Goal: Information Seeking & Learning: Learn about a topic

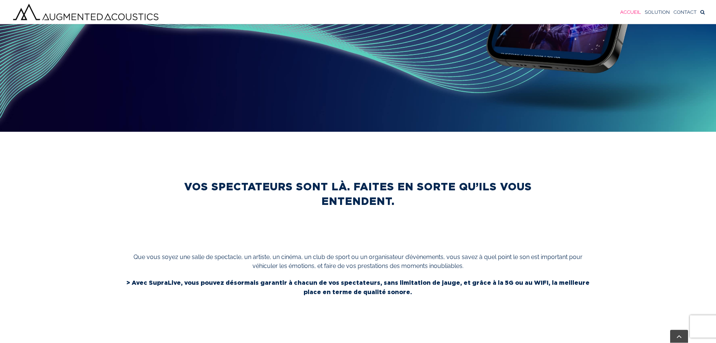
scroll to position [298, 0]
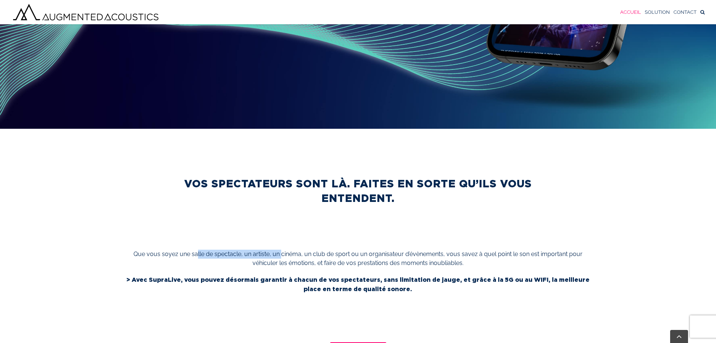
drag, startPoint x: 201, startPoint y: 253, endPoint x: 310, endPoint y: 255, distance: 108.9
click at [300, 255] on p "Que vous soyez une salle de spectacle, un artiste, un cinéma, un club de sport …" at bounding box center [357, 258] width 471 height 18
click at [345, 257] on p "Que vous soyez une salle de spectacle, un artiste, un cinéma, un club de sport …" at bounding box center [357, 258] width 471 height 18
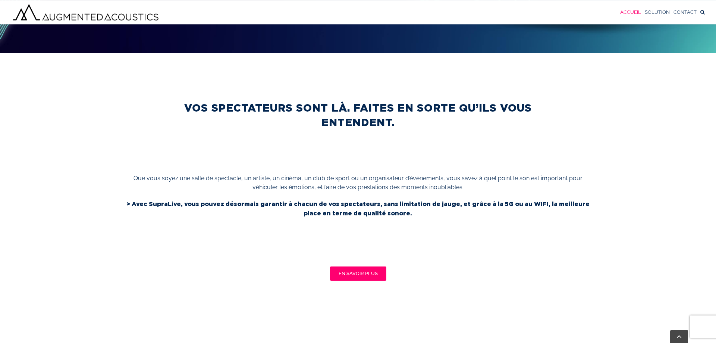
scroll to position [374, 0]
click at [366, 270] on span "EN SAVOIR PLUS" at bounding box center [358, 273] width 39 height 6
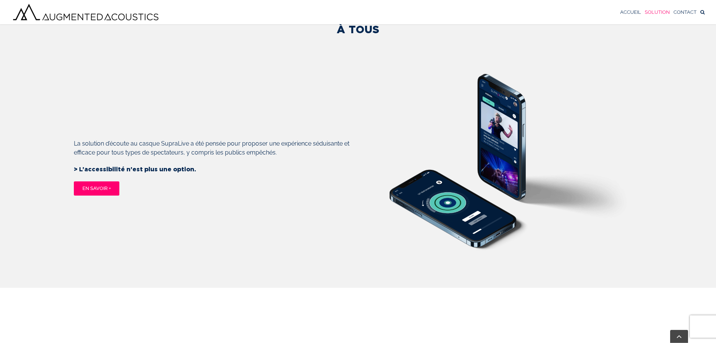
scroll to position [787, 0]
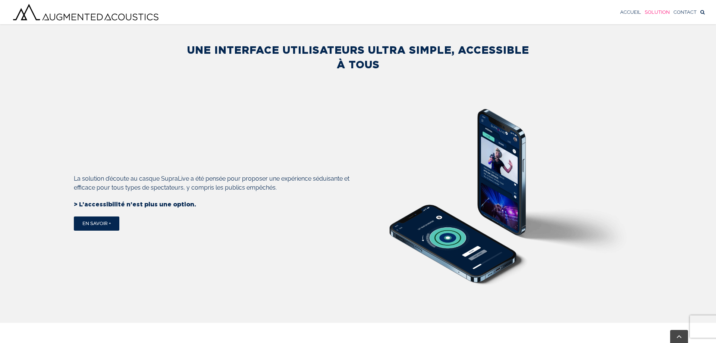
click at [98, 226] on span "En savoir +" at bounding box center [96, 223] width 28 height 6
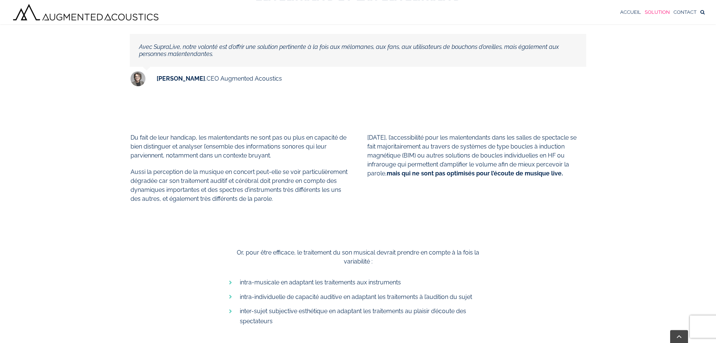
scroll to position [465, 0]
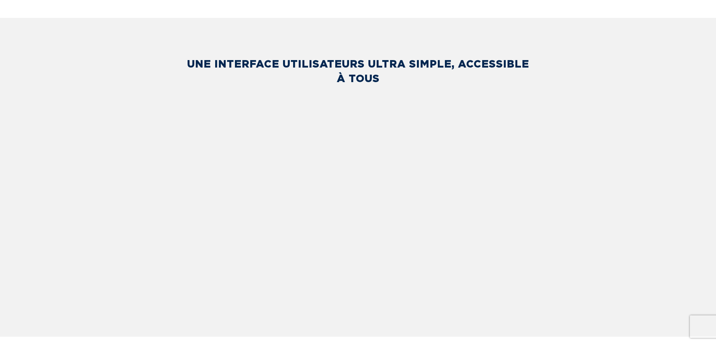
scroll to position [787, 0]
